Goal: Task Accomplishment & Management: Complete application form

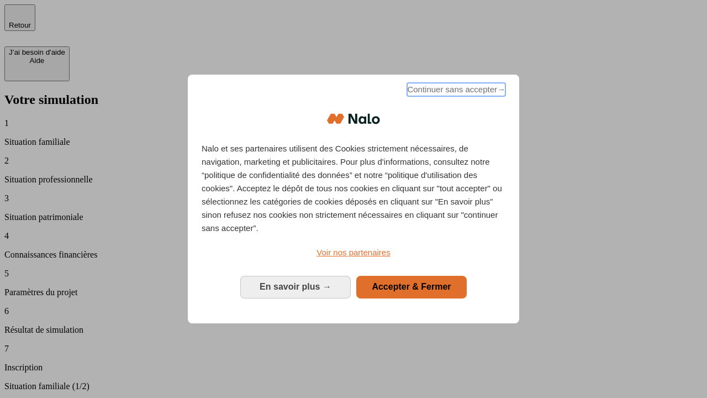
click at [455, 91] on span "Continuer sans accepter →" at bounding box center [456, 89] width 98 height 13
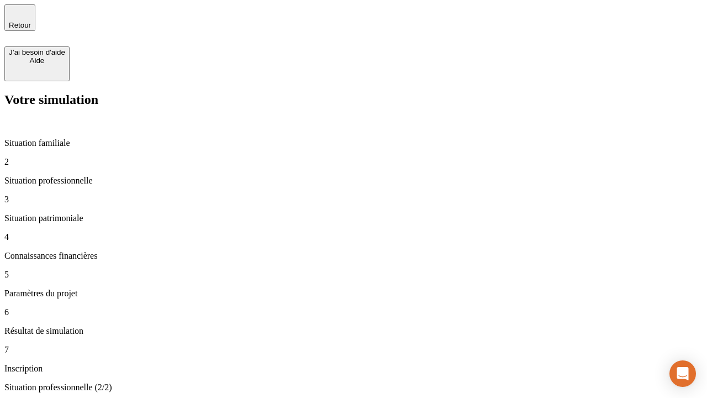
type input "30 000"
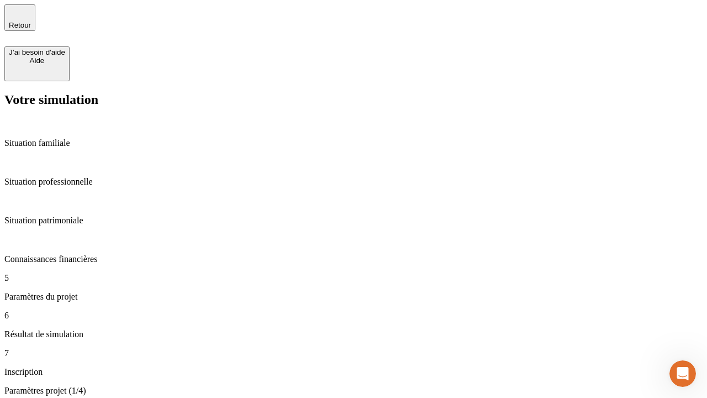
type input "25"
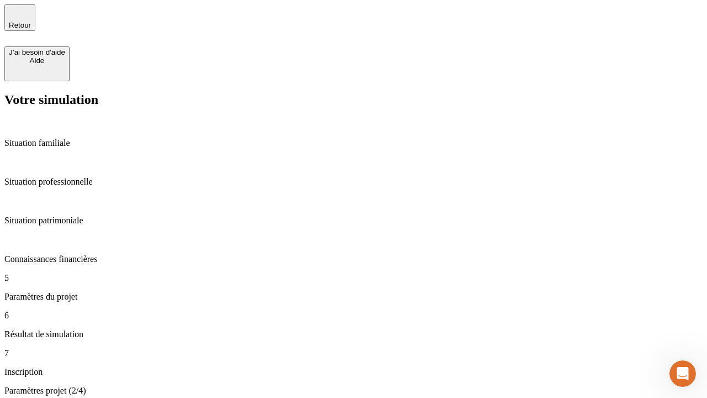
type input "1 000"
type input "640"
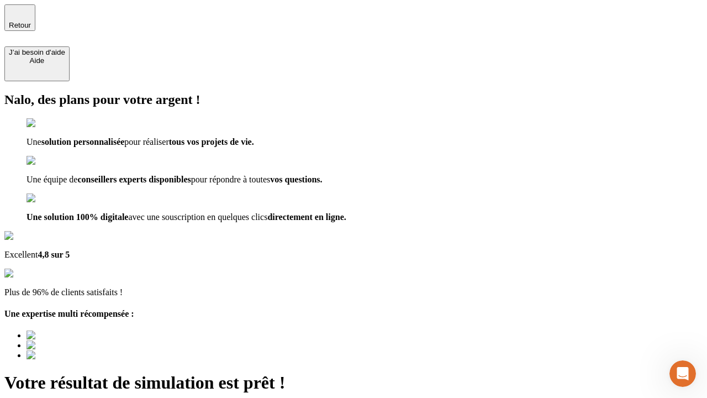
type input "[EMAIL_ADDRESS][PERSON_NAME][DOMAIN_NAME]"
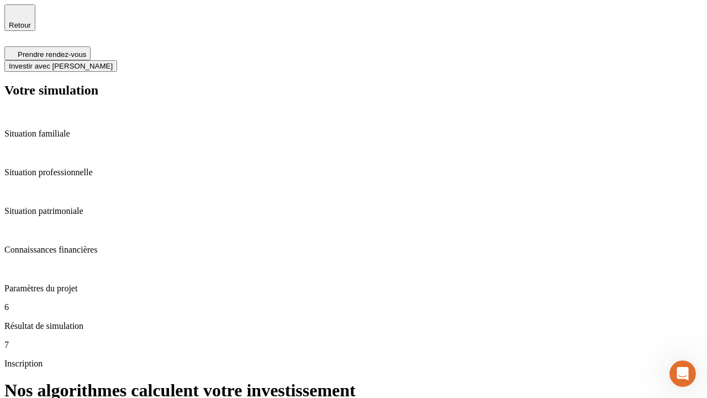
scroll to position [4, 0]
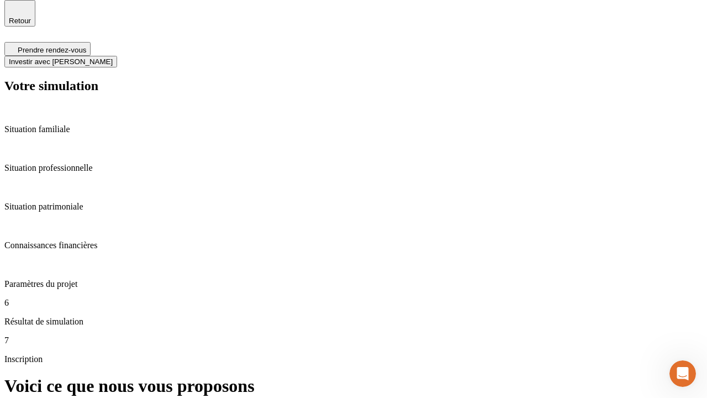
click at [113, 57] on span "Investir avec [PERSON_NAME]" at bounding box center [61, 61] width 104 height 8
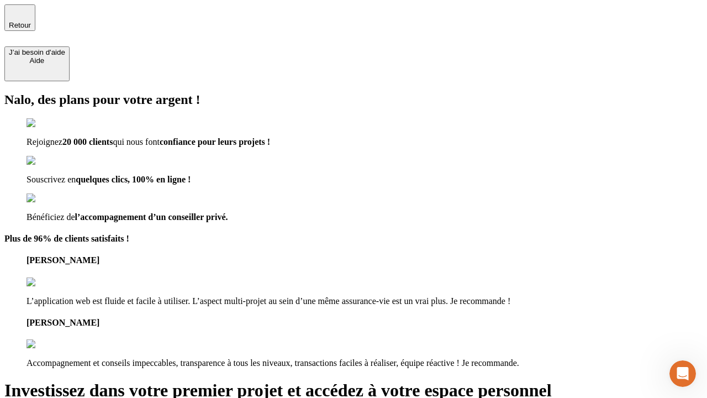
type input "[PERSON_NAME][EMAIL_ADDRESS][DOMAIN_NAME]"
